Goal: Information Seeking & Learning: Learn about a topic

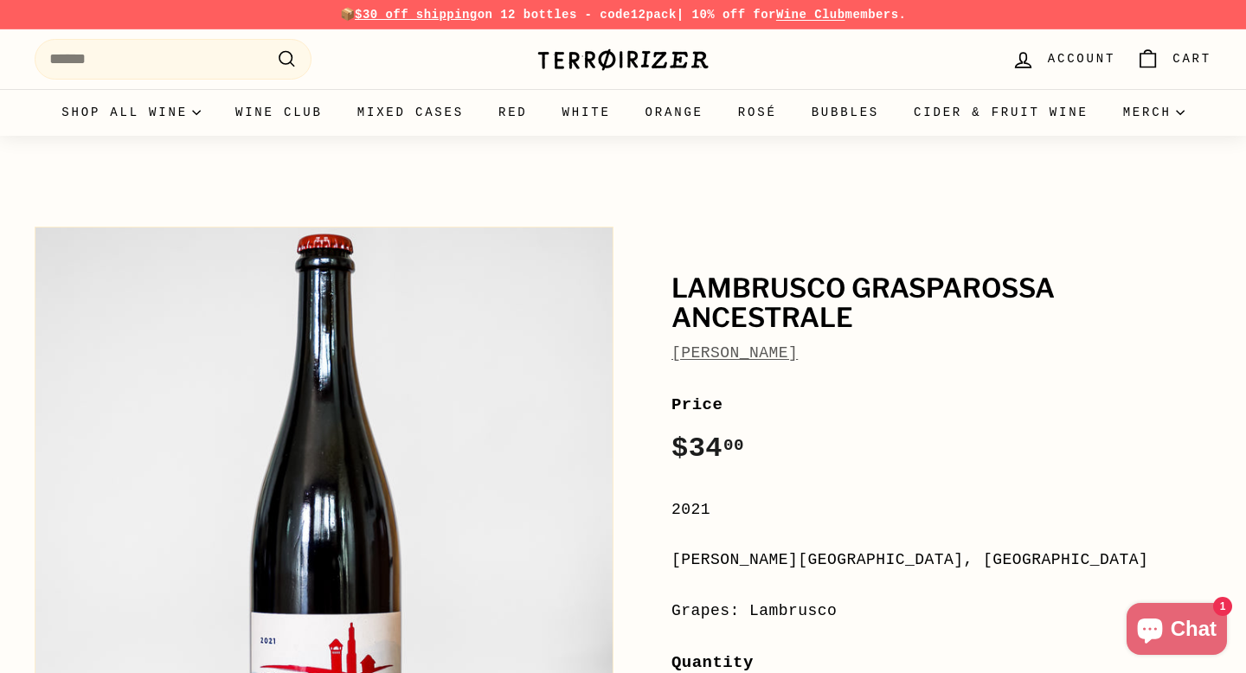
click at [767, 353] on link "[PERSON_NAME]" at bounding box center [734, 352] width 126 height 17
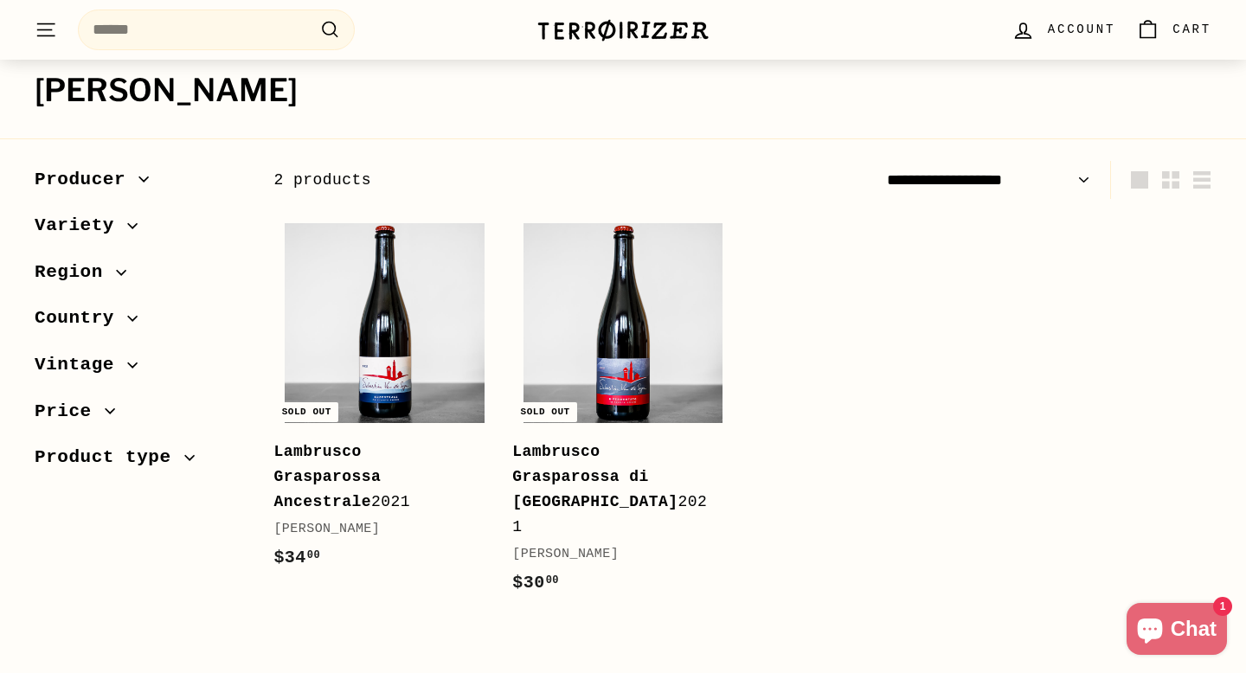
scroll to position [148, 0]
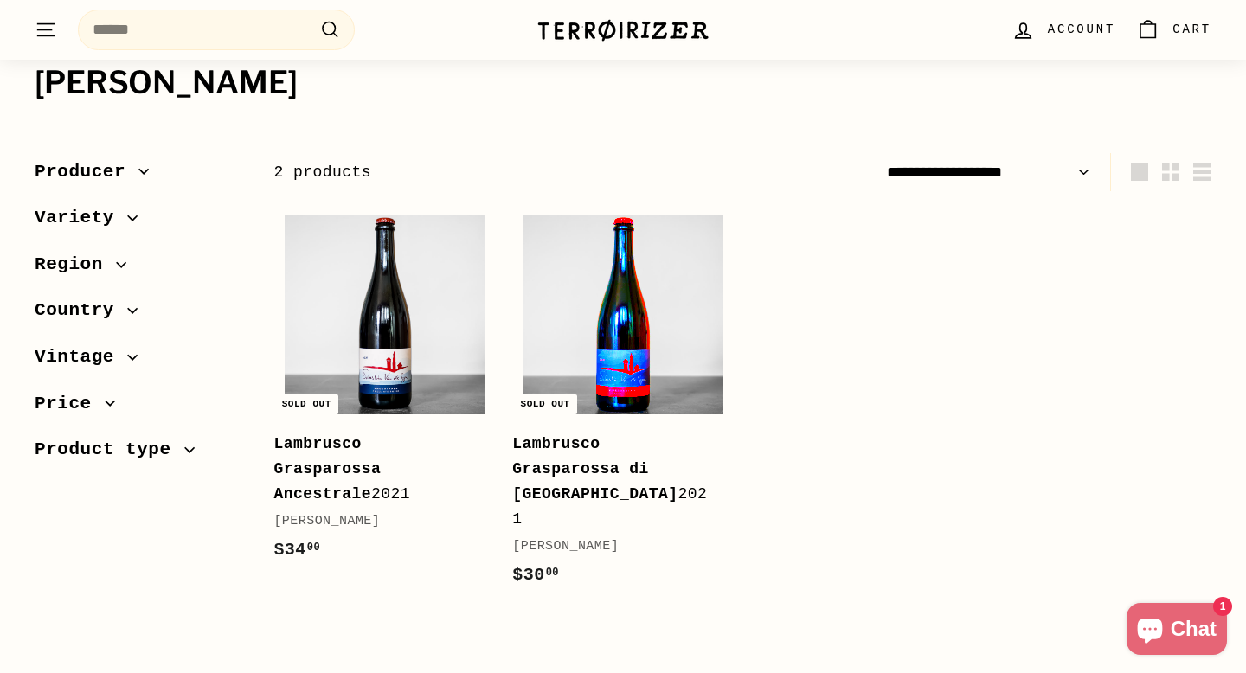
click at [580, 298] on img at bounding box center [622, 314] width 199 height 199
